Goal: Register for event/course

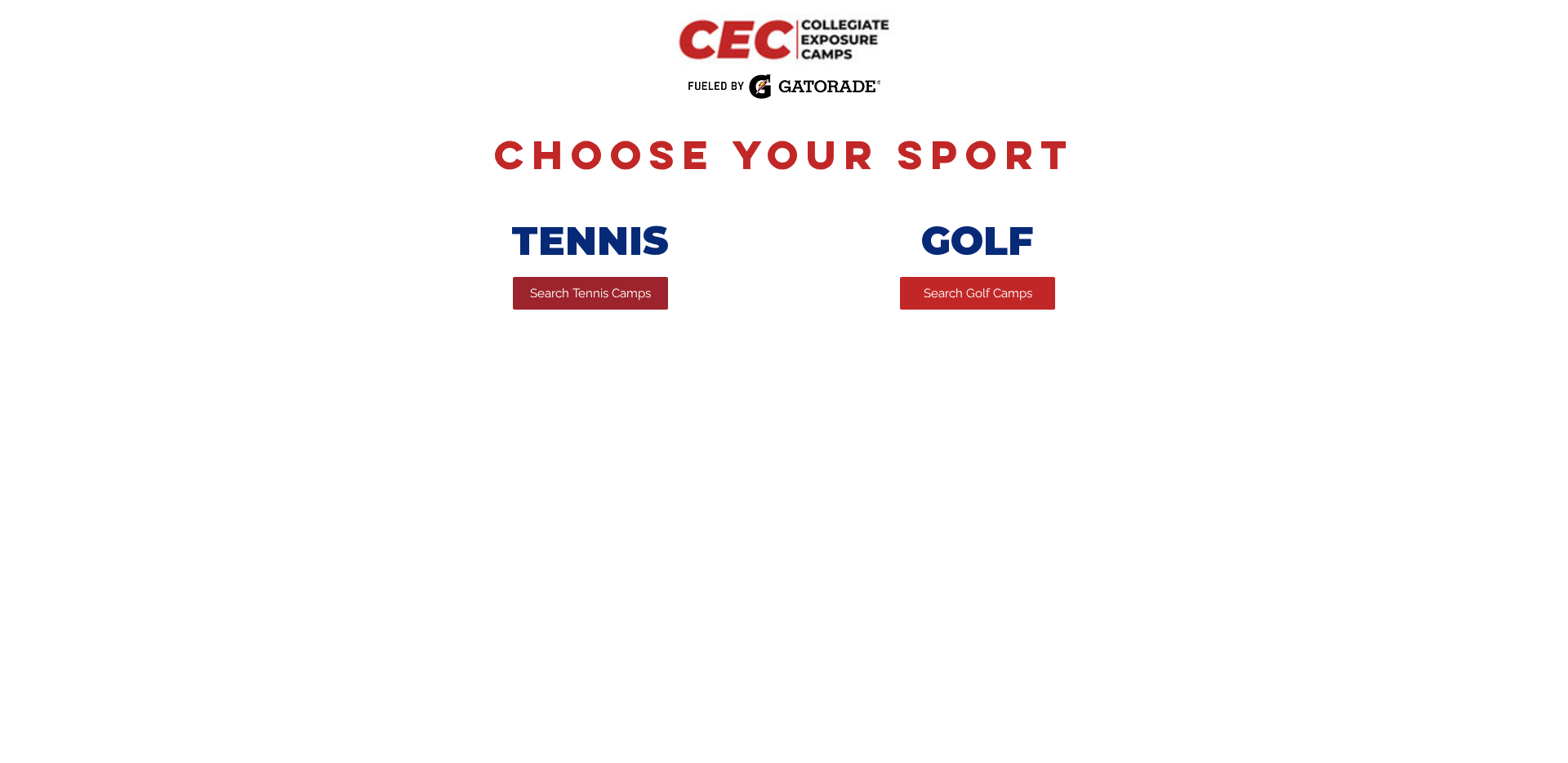
click at [591, 294] on span "Search Tennis Camps" at bounding box center [590, 293] width 121 height 17
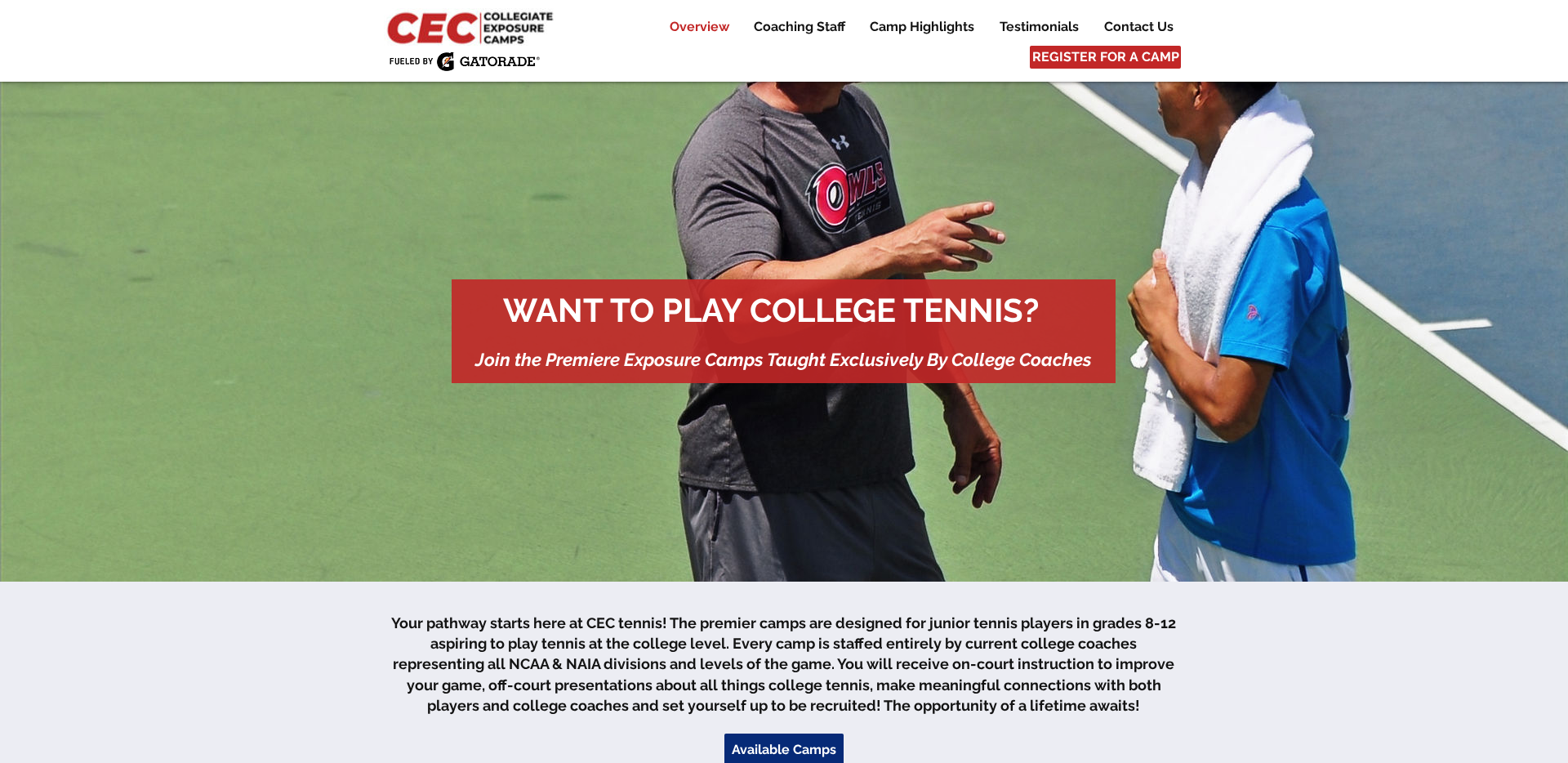
click at [711, 28] on p "Overview" at bounding box center [699, 26] width 76 height 19
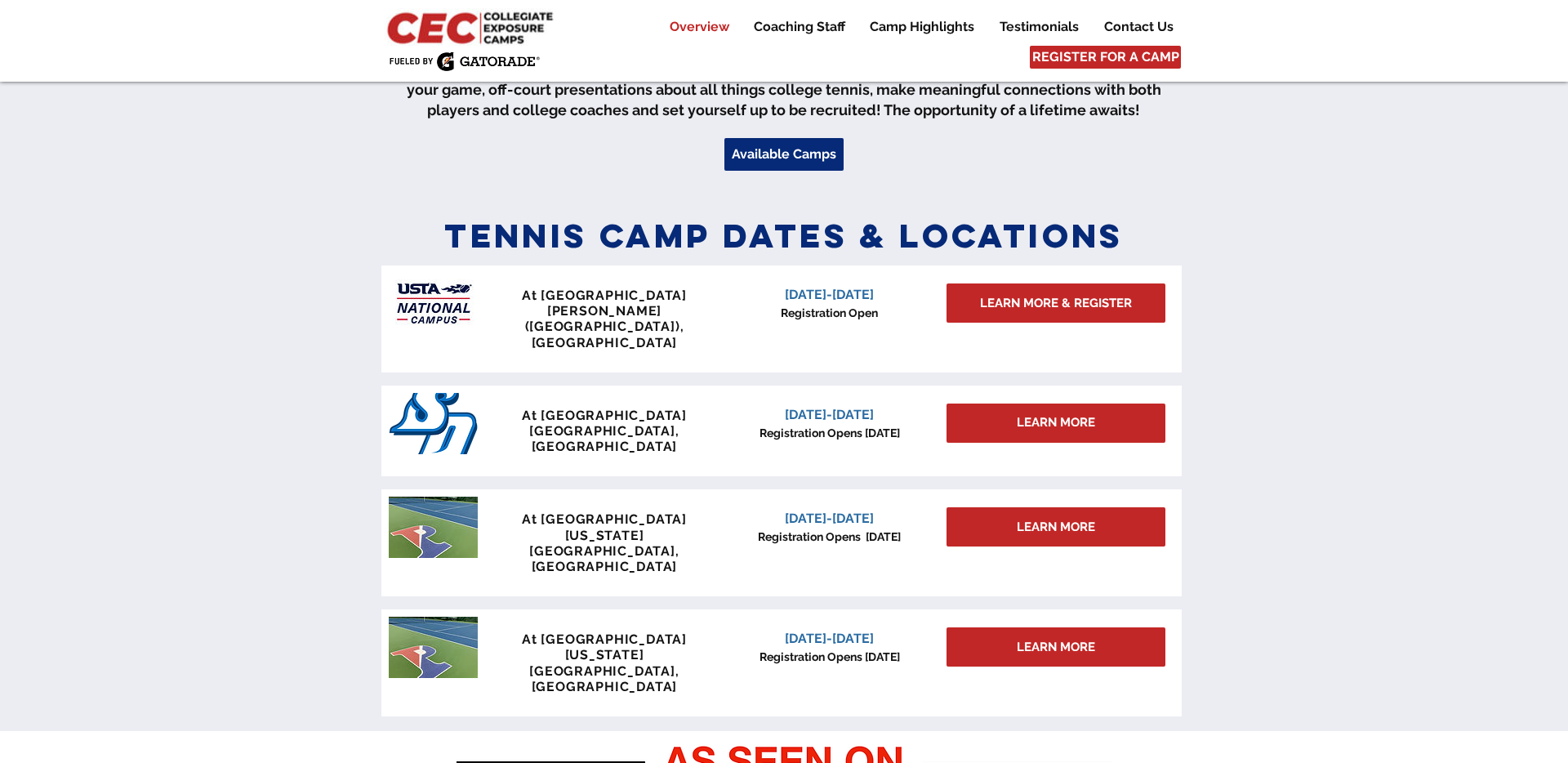
scroll to position [600, 0]
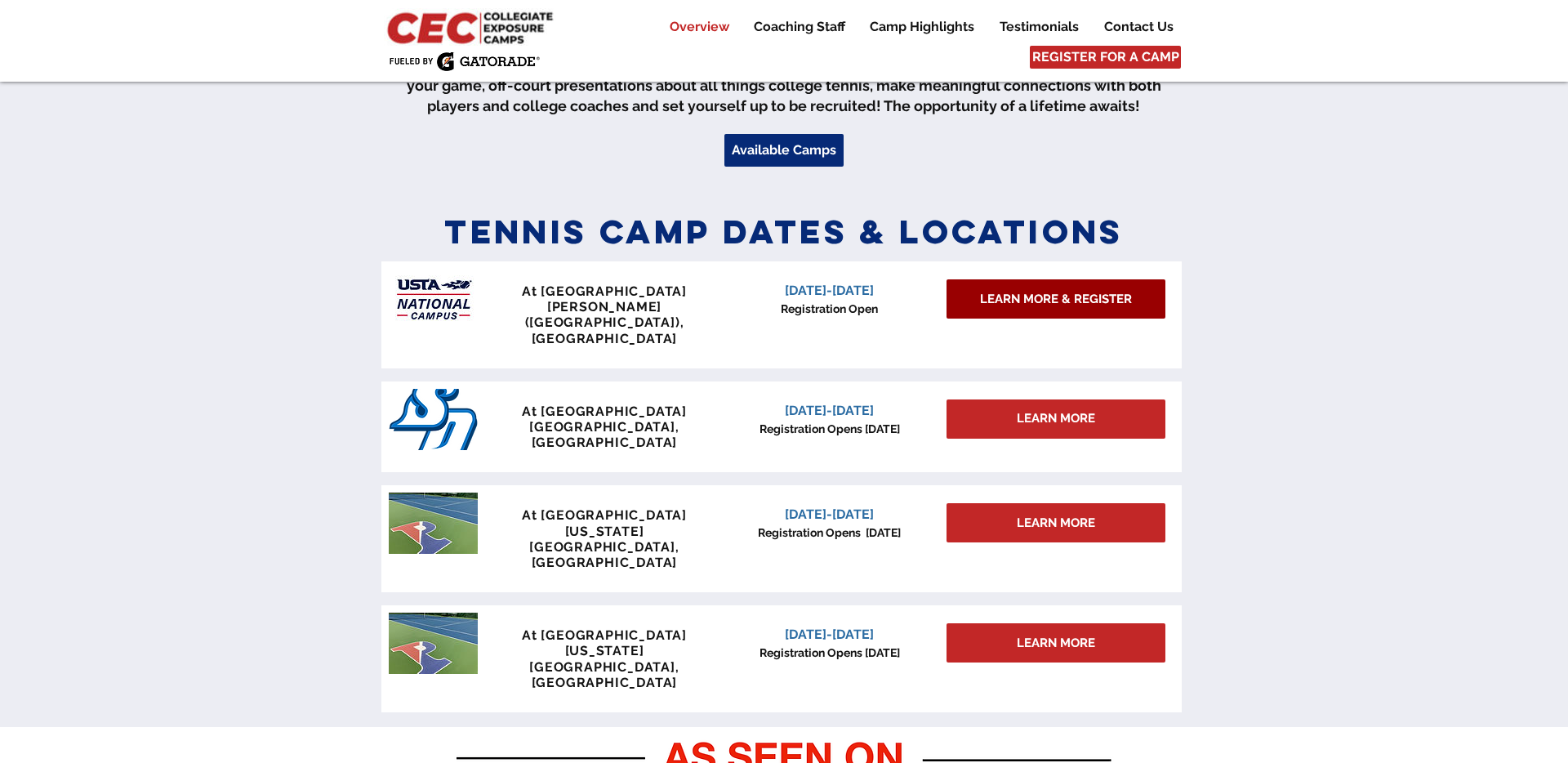
click at [1010, 291] on link "LEARN MORE & REGISTER" at bounding box center [1056, 299] width 218 height 40
